Goal: Browse casually

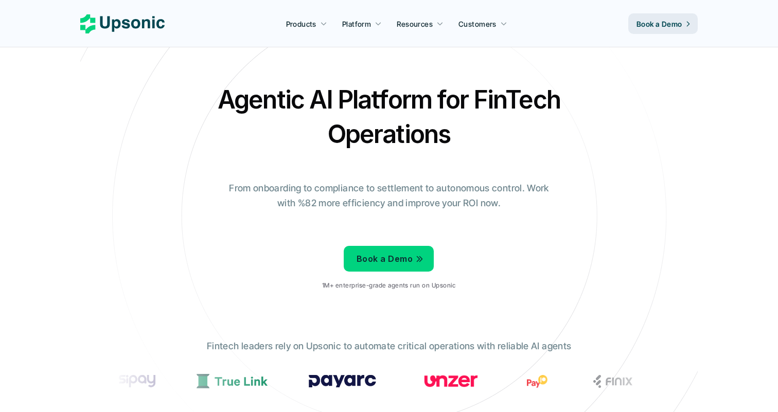
click at [515, 151] on h2 "Agentic AI Platform for FinTech Operations" at bounding box center [389, 116] width 360 height 69
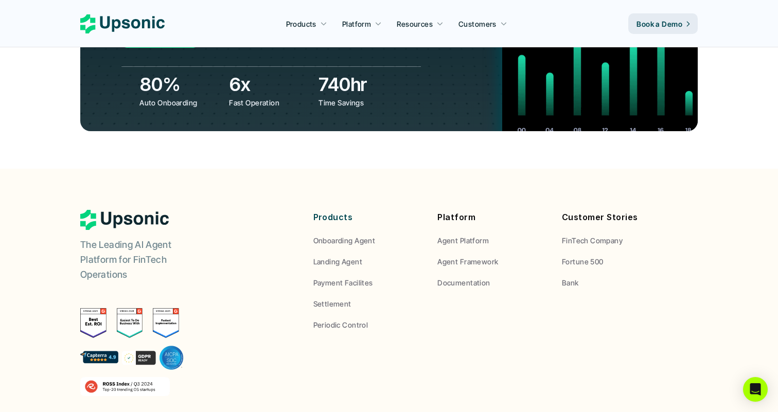
scroll to position [3887, 0]
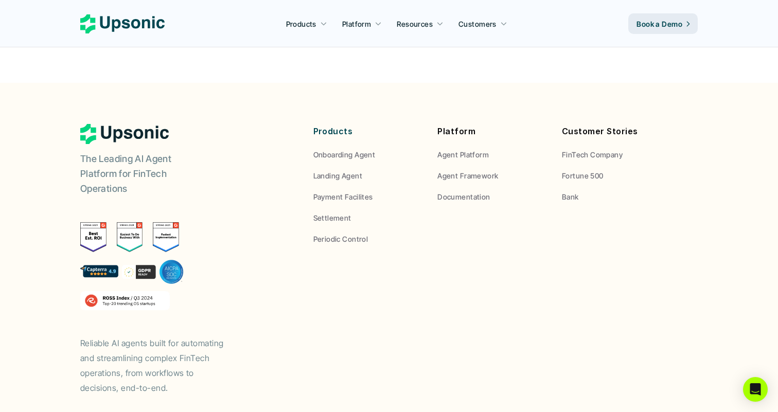
click at [323, 243] on div "The Leading AI Agent Platform for FinTech Operations Reliable AI agents built f…" at bounding box center [388, 259] width 617 height 271
